Goal: Information Seeking & Learning: Learn about a topic

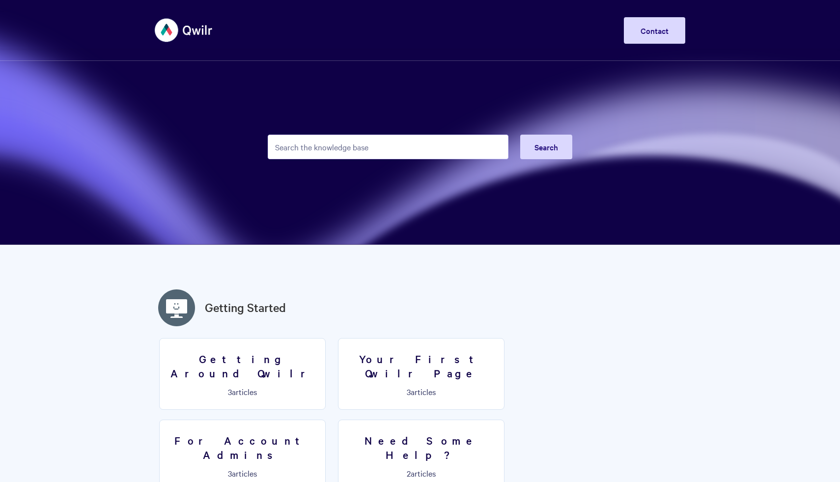
click at [375, 150] on input "Search the knowledge base" at bounding box center [388, 147] width 241 height 25
type input "API"
click at [545, 145] on span "Search" at bounding box center [546, 146] width 24 height 11
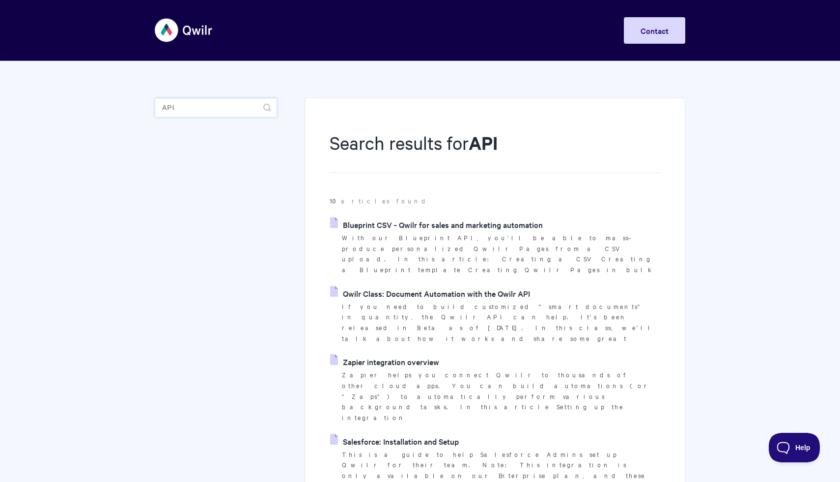
click at [218, 110] on input "API" at bounding box center [216, 108] width 122 height 20
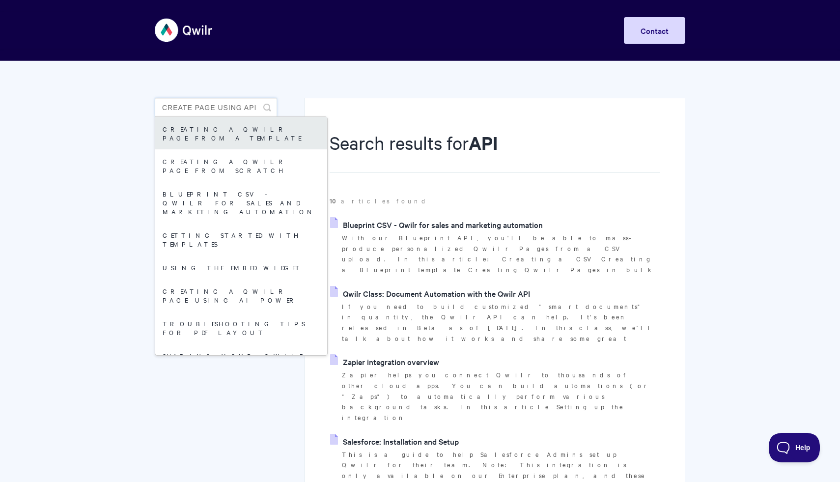
type input "Create Page USing API"
click at [232, 128] on link "Creating a Qwilr Page from a Template" at bounding box center [241, 133] width 172 height 32
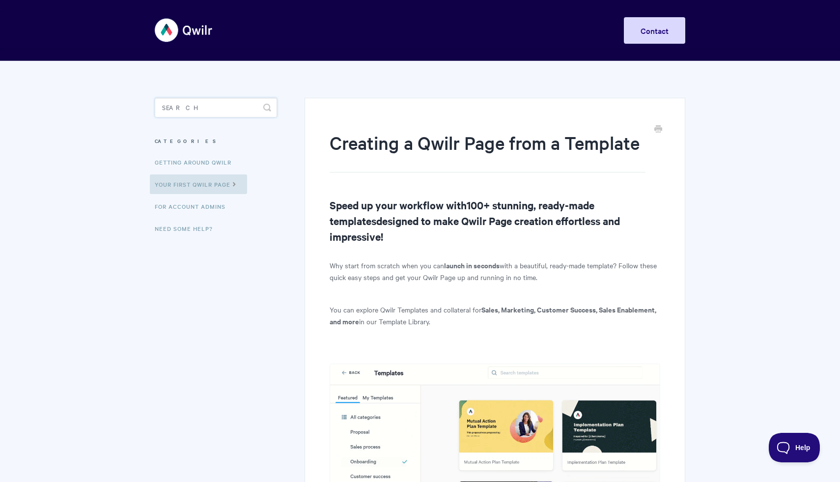
click at [222, 111] on input "Search" at bounding box center [216, 108] width 122 height 20
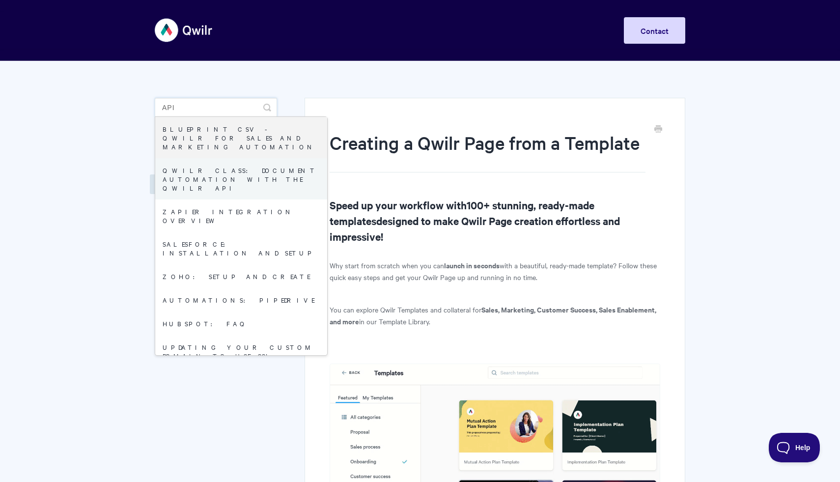
type input "API"
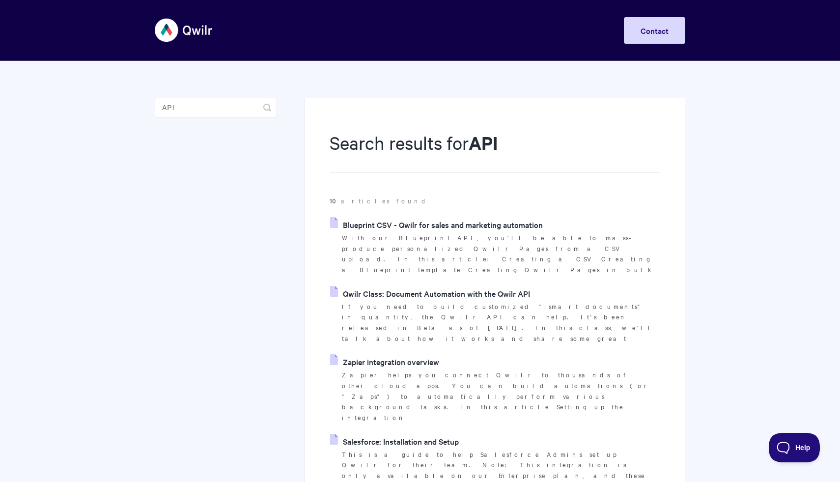
click at [419, 286] on link "Qwilr Class: Document Automation with the Qwilr API" at bounding box center [430, 293] width 200 height 15
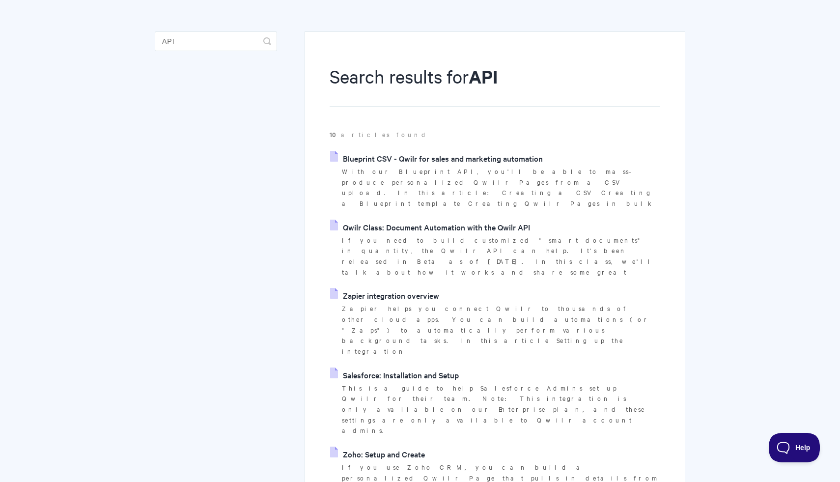
scroll to position [67, 0]
click at [405, 446] on link "Zoho: Setup and Create" at bounding box center [377, 453] width 95 height 15
click at [795, 448] on span "Help" at bounding box center [790, 445] width 51 height 7
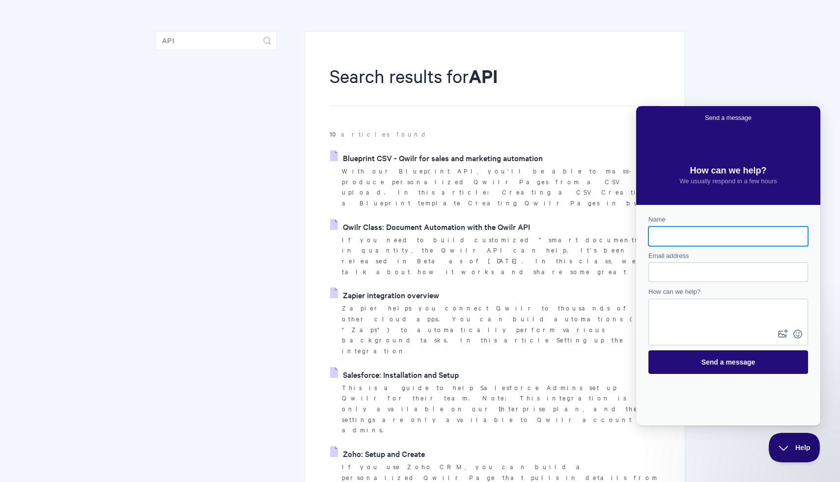
scroll to position [0, 0]
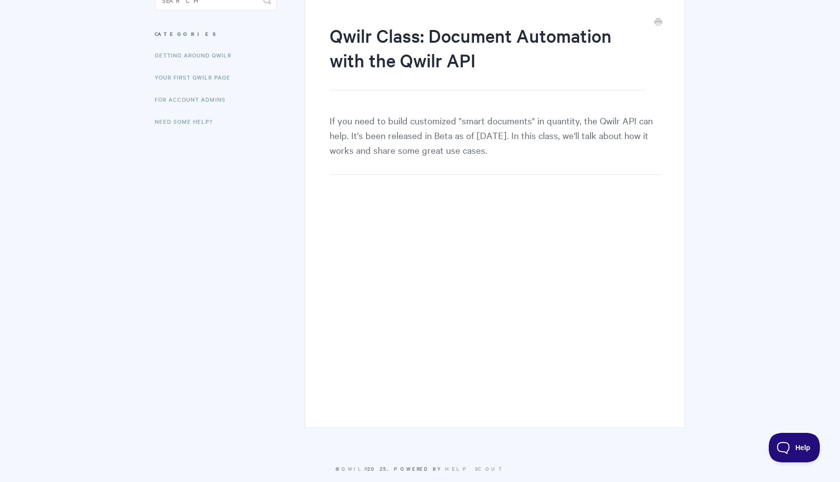
scroll to position [123, 0]
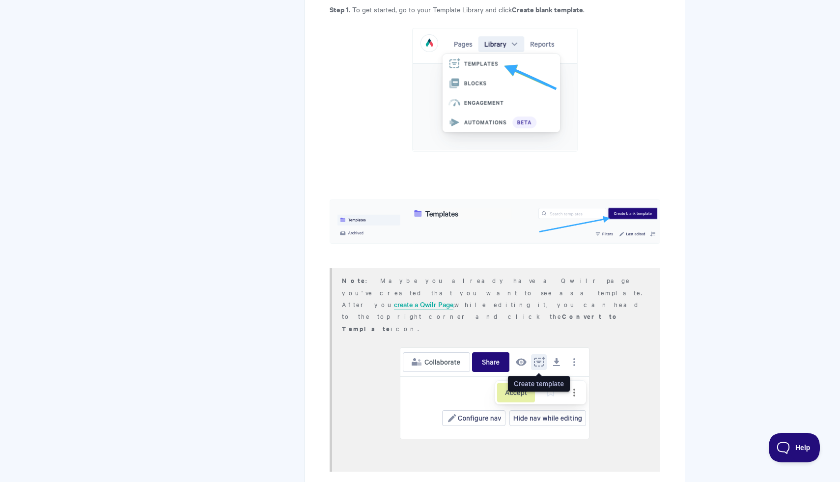
scroll to position [1638, 0]
